Goal: Find specific page/section: Find specific page/section

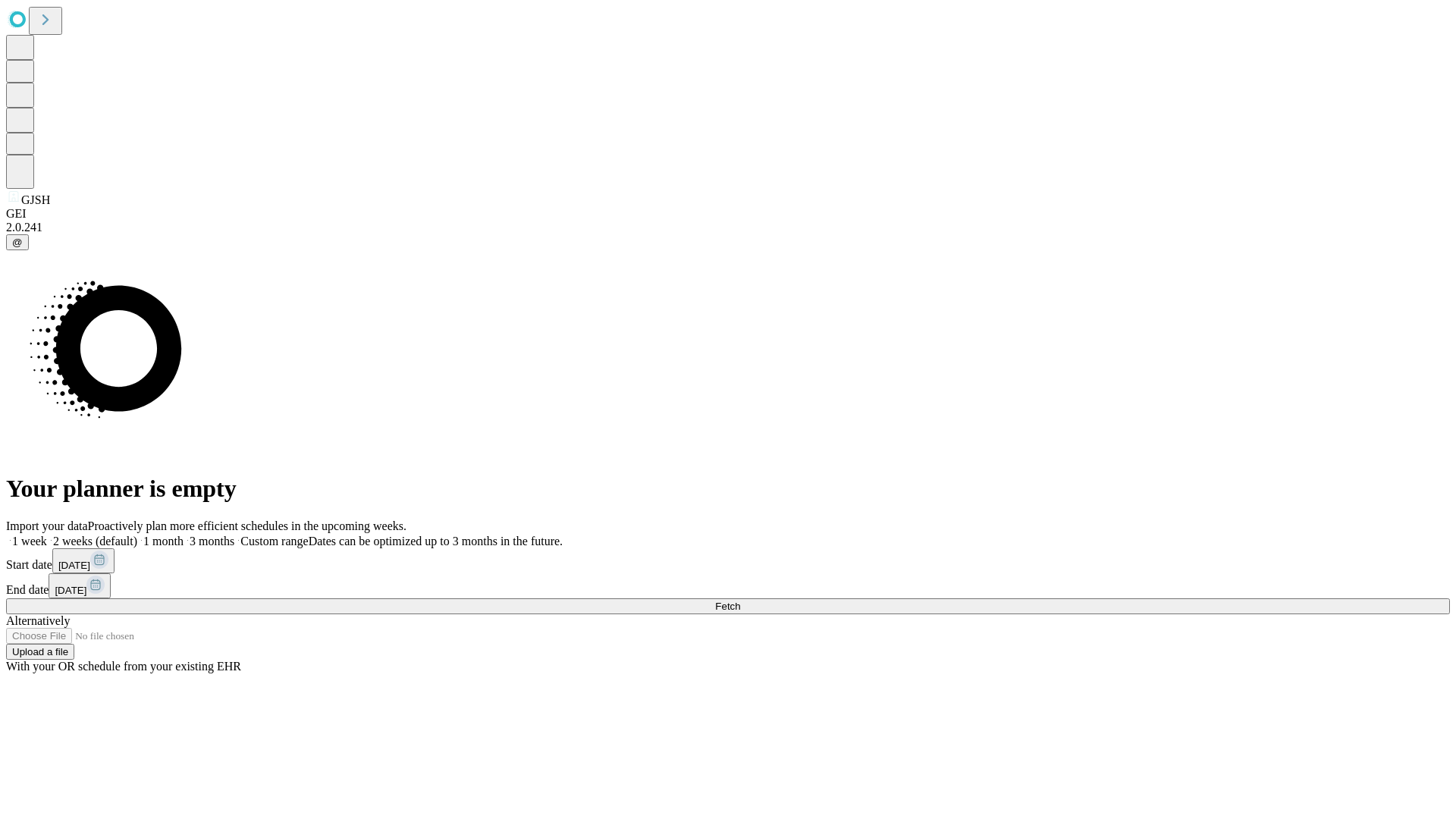
click at [740, 601] on span "Fetch" at bounding box center [728, 606] width 25 height 12
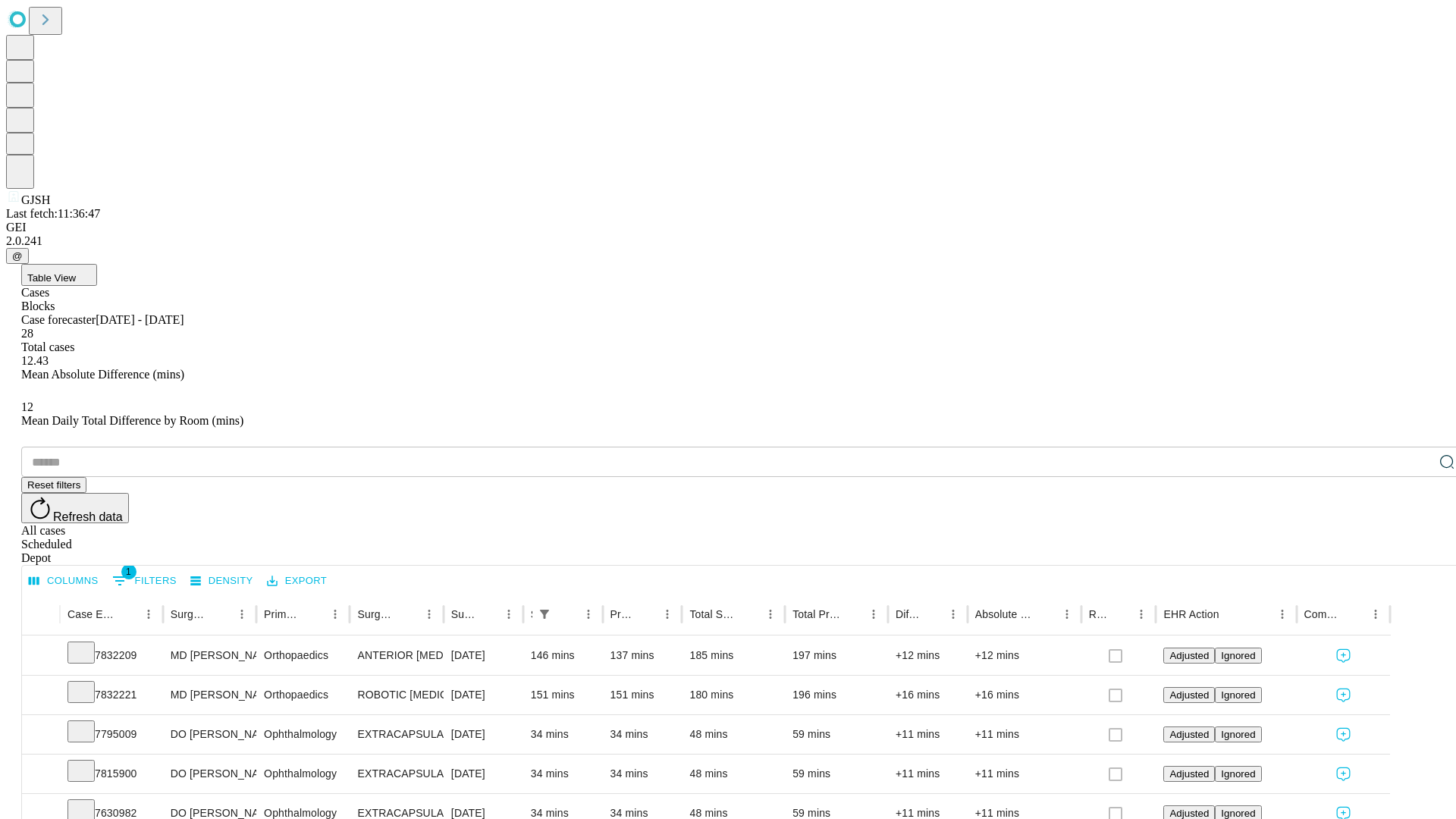
click at [1416, 551] on div "Depot" at bounding box center [743, 558] width 1444 height 14
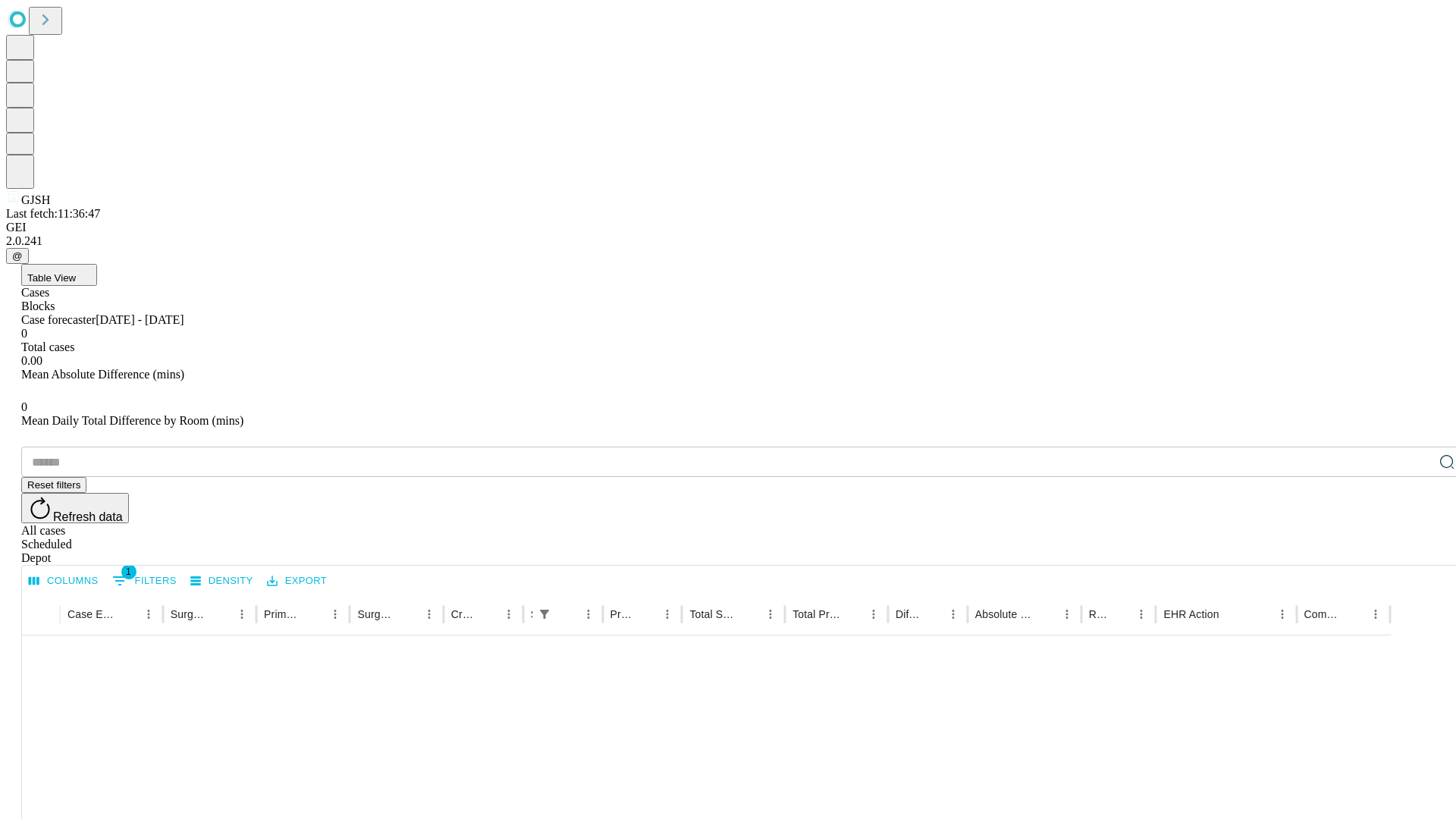
click at [1293, 524] on div "All cases" at bounding box center [743, 531] width 1444 height 14
